Goal: Information Seeking & Learning: Learn about a topic

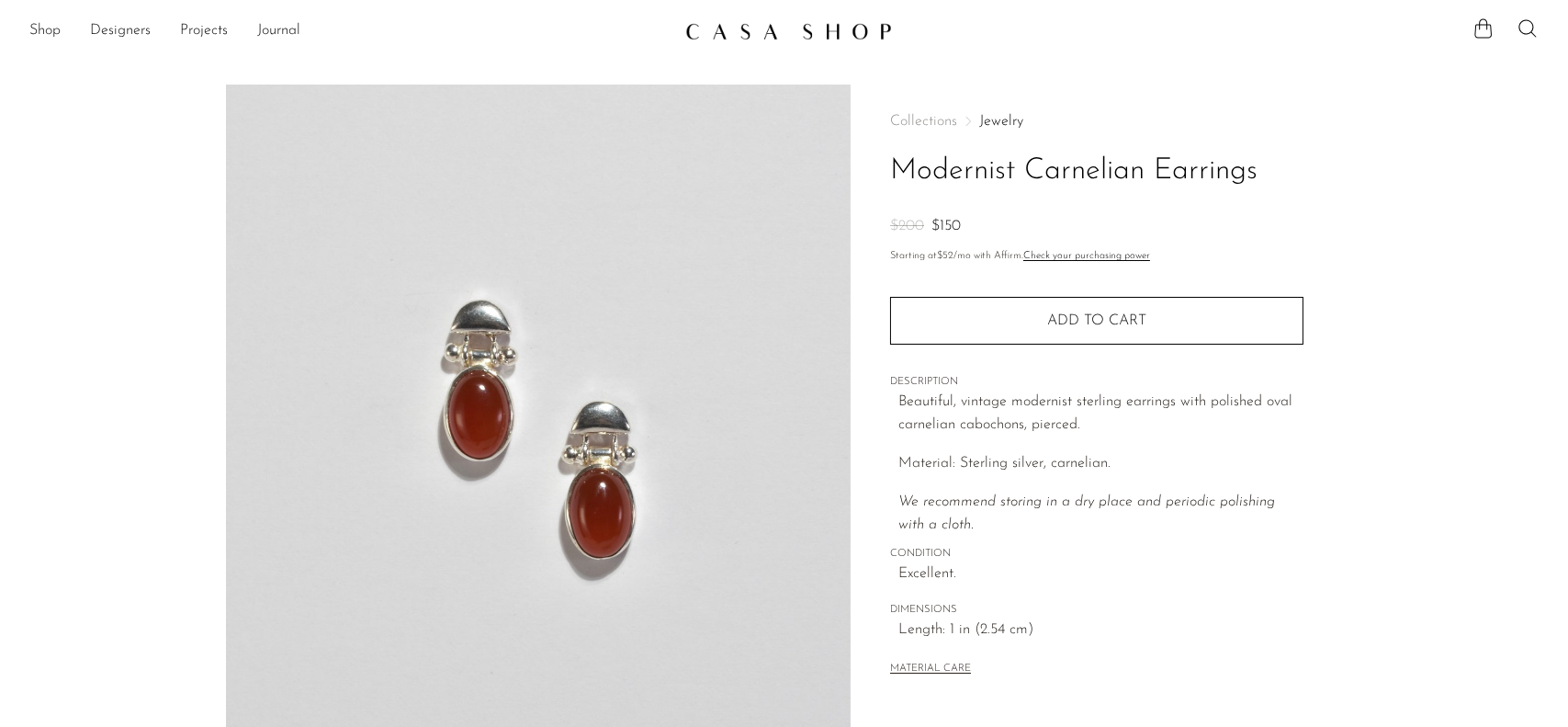
drag, startPoint x: 1567, startPoint y: 100, endPoint x: 1567, endPoint y: 216, distance: 116.0
click at [1567, 216] on section "Modernist Carnelian Earrings $200 $150" at bounding box center [784, 517] width 1568 height 866
click at [1369, 260] on article "Modernist Carnelian Earrings $200 $150" at bounding box center [784, 517] width 1176 height 866
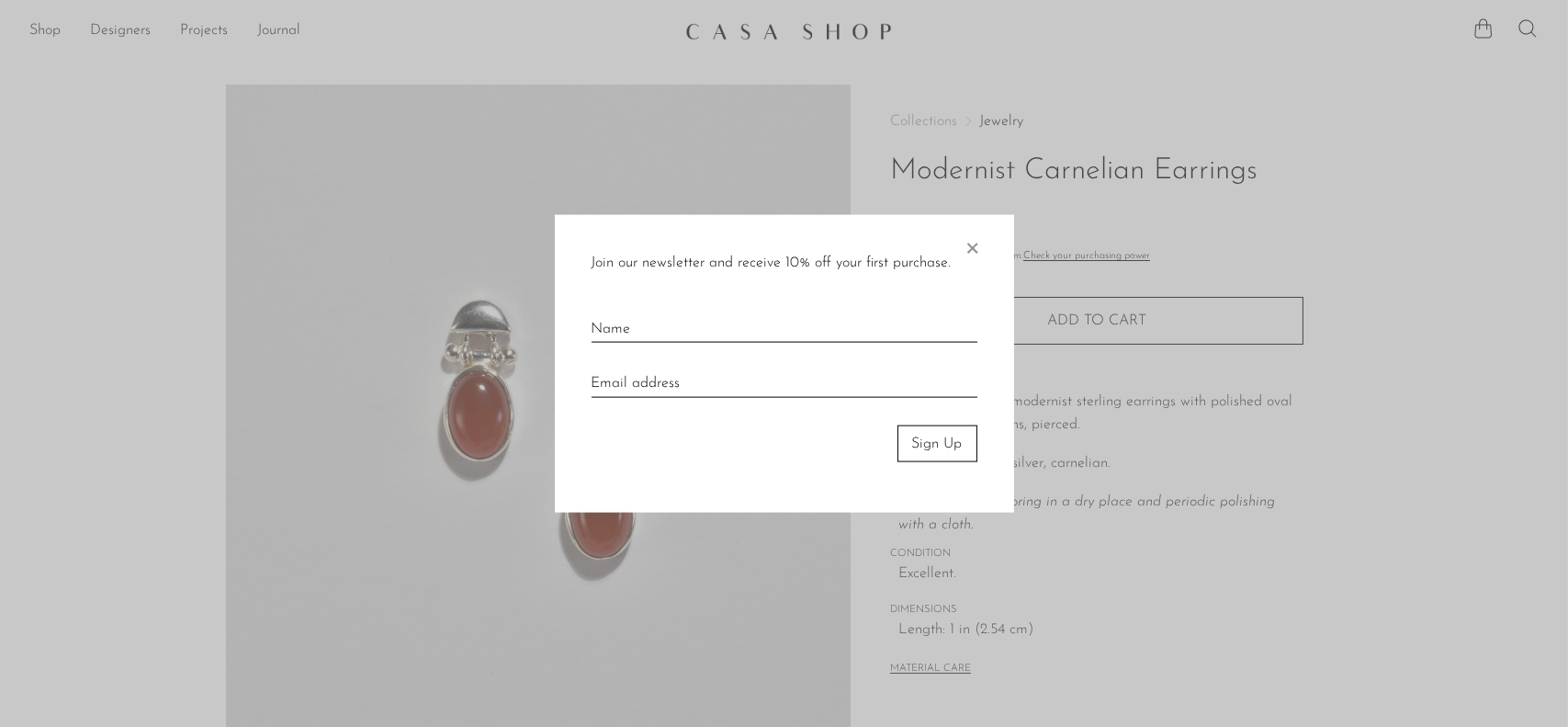
click at [69, 68] on div at bounding box center [784, 364] width 1568 height 727
click at [974, 249] on span "×" at bounding box center [972, 243] width 18 height 58
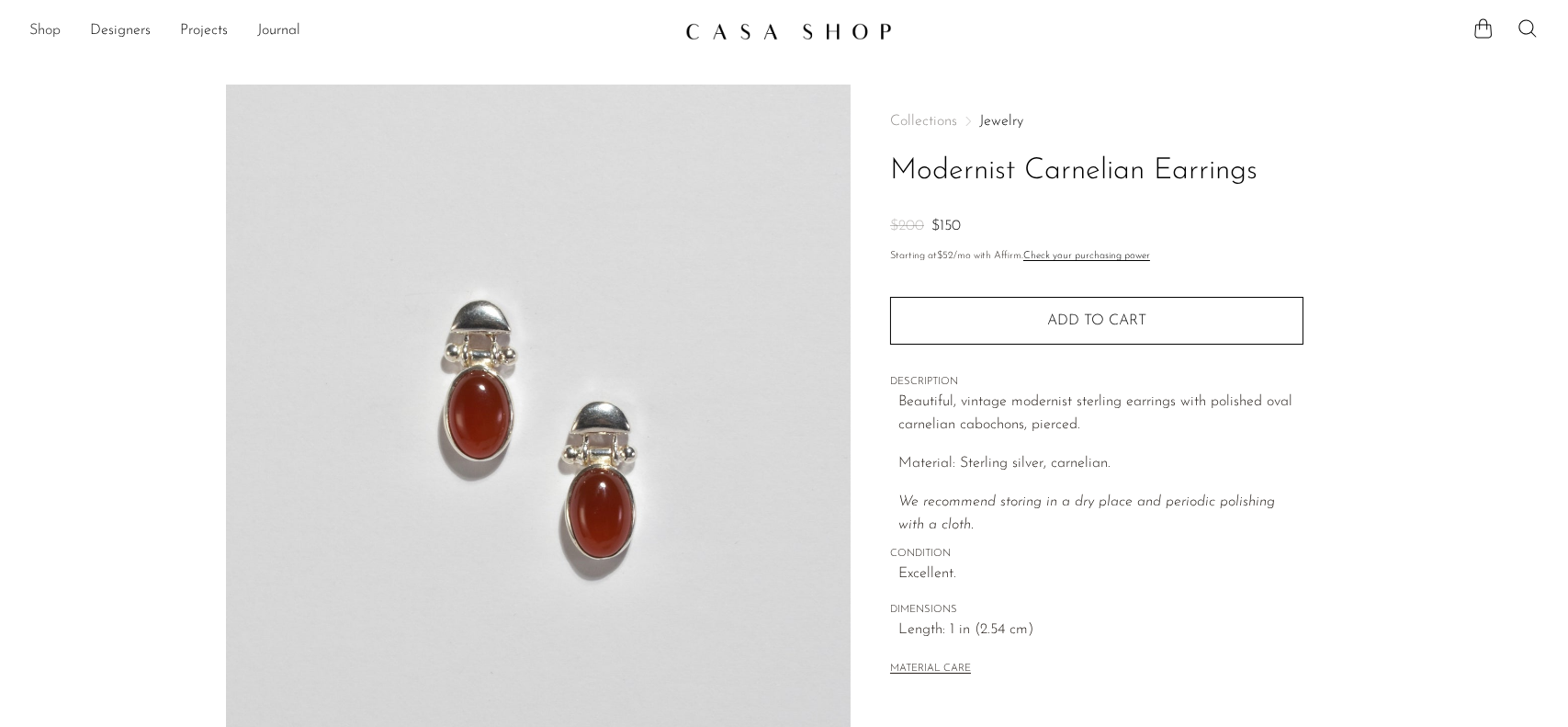
click at [44, 35] on link "Shop" at bounding box center [45, 31] width 32 height 24
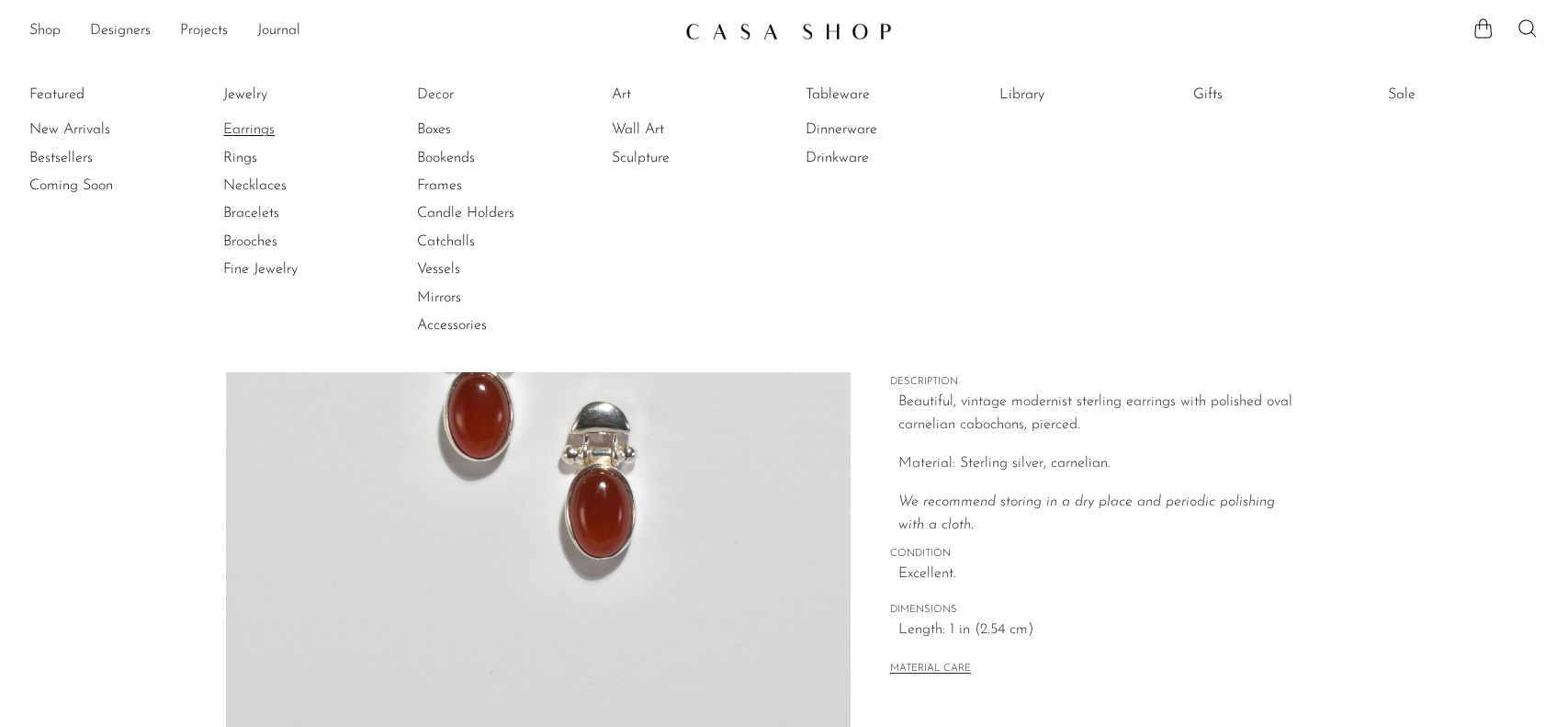
click at [252, 132] on link "Earrings" at bounding box center [292, 129] width 138 height 20
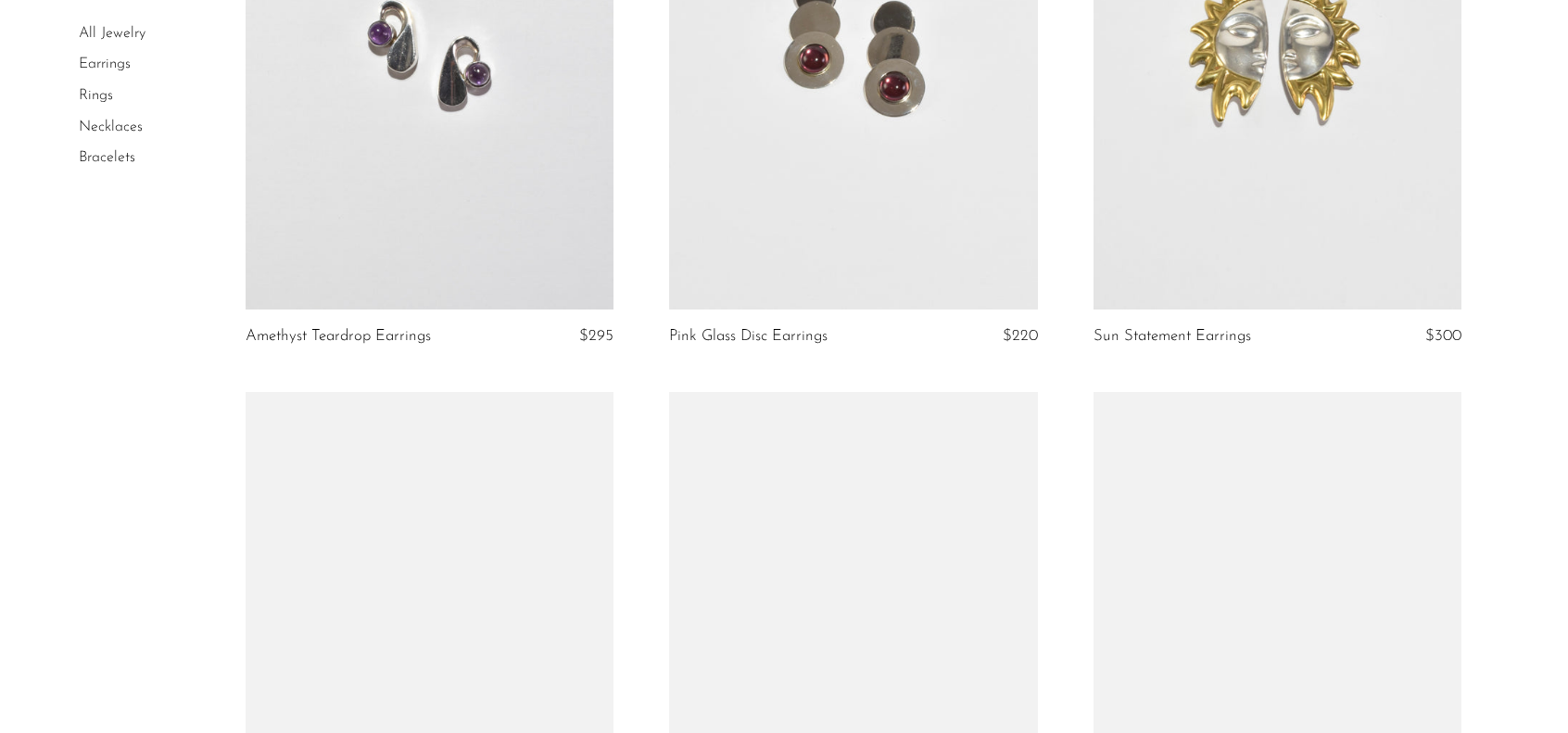
scroll to position [1593, 0]
